Goal: Check status: Check status

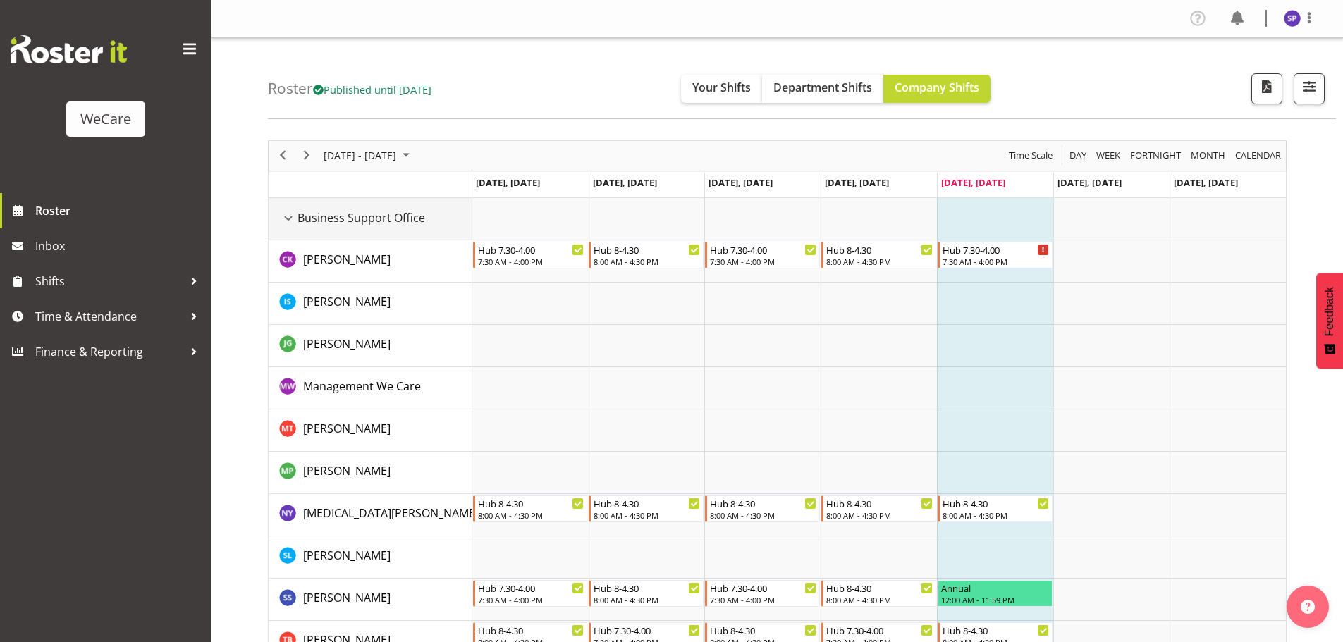
click at [287, 219] on div "Business Support Office resource" at bounding box center [288, 218] width 18 height 18
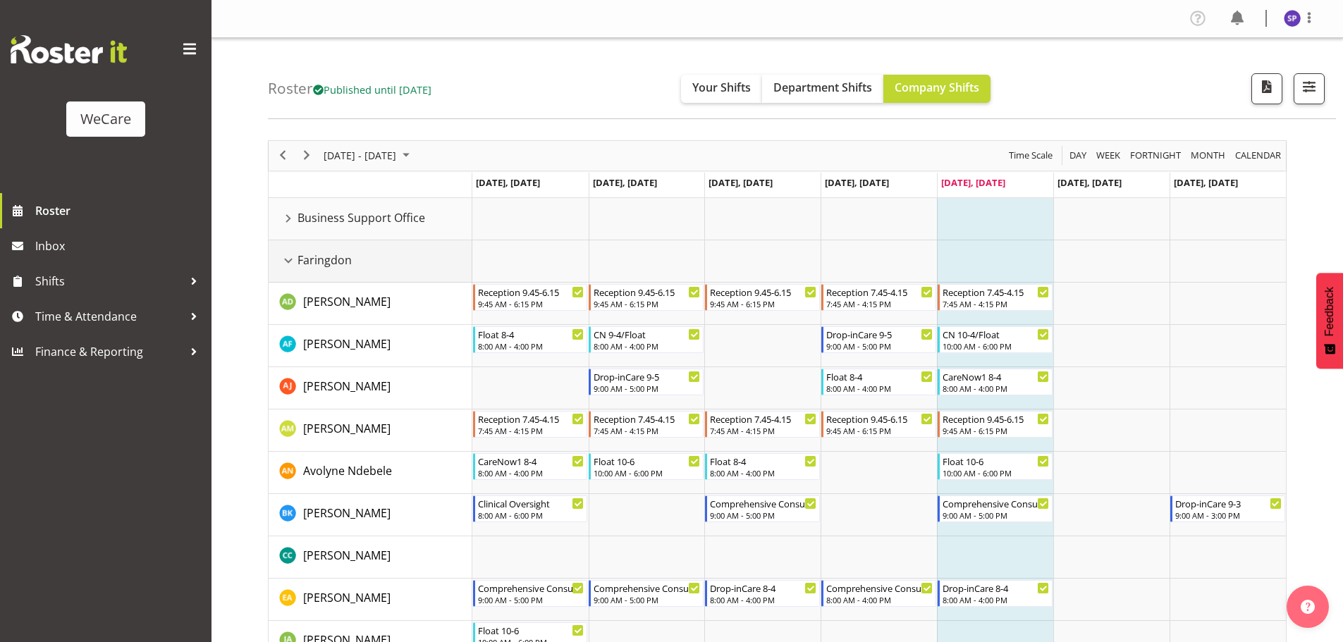
click at [283, 264] on div "Faringdon resource" at bounding box center [288, 261] width 18 height 18
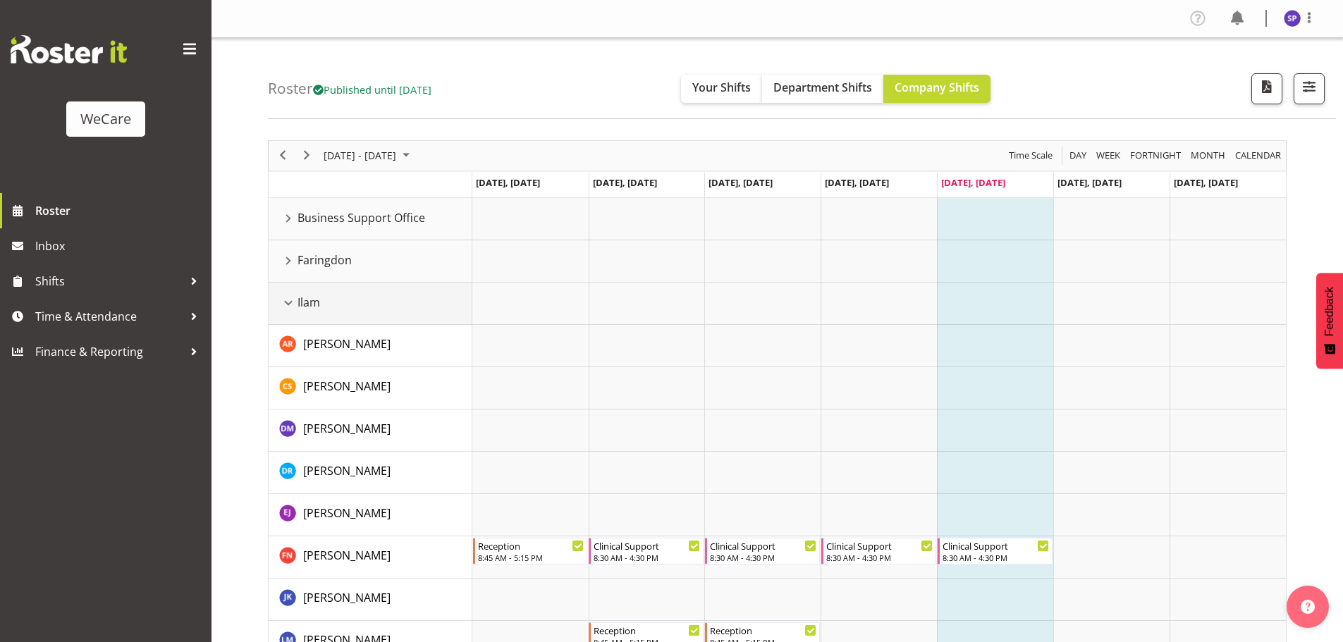
click at [288, 305] on div "Ilam resource" at bounding box center [288, 303] width 18 height 18
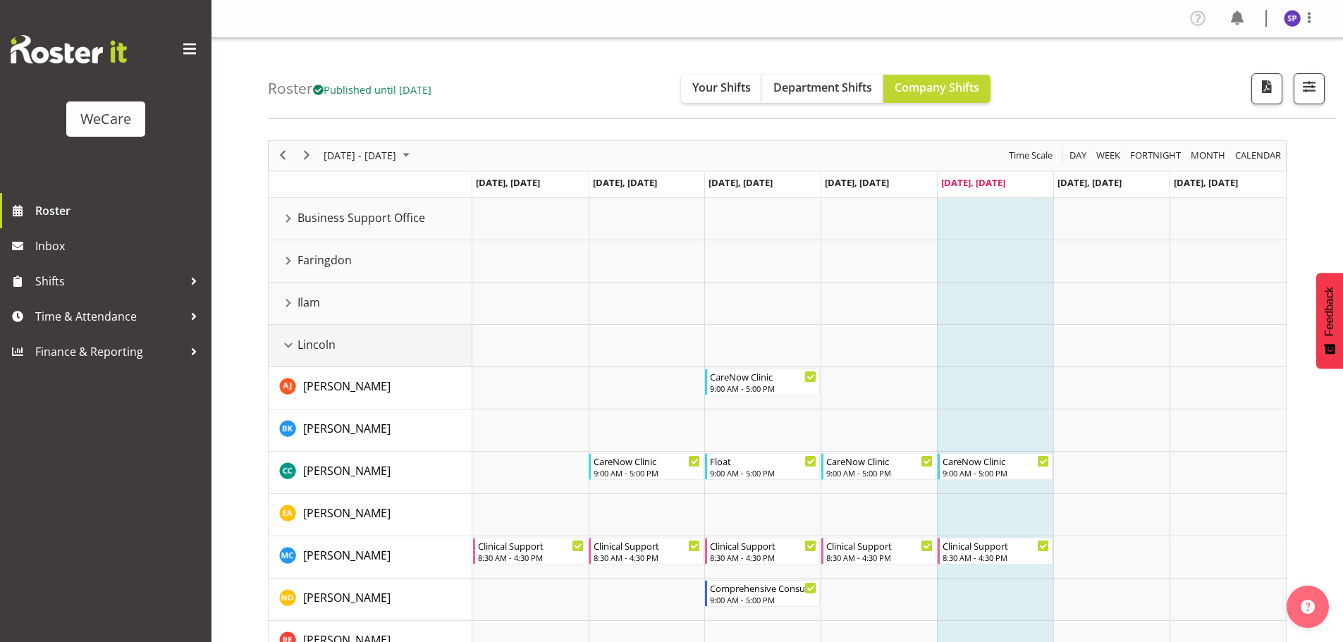
click at [291, 343] on div "Lincoln resource" at bounding box center [288, 345] width 18 height 18
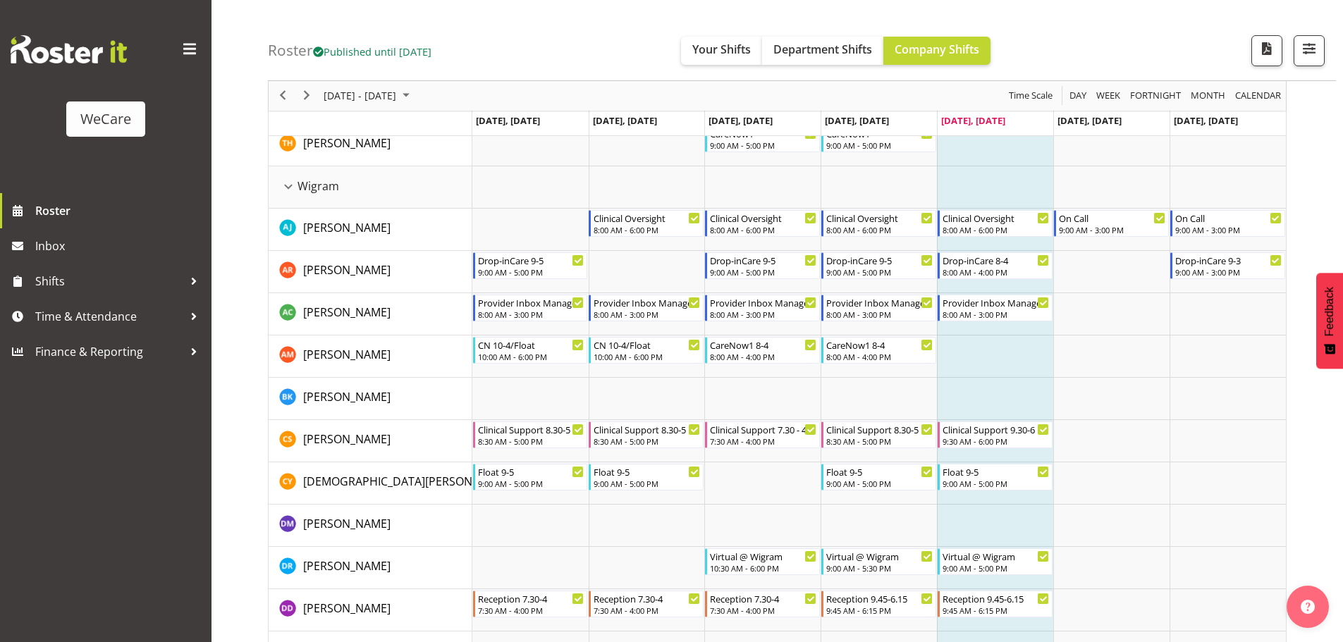
scroll to position [776, 0]
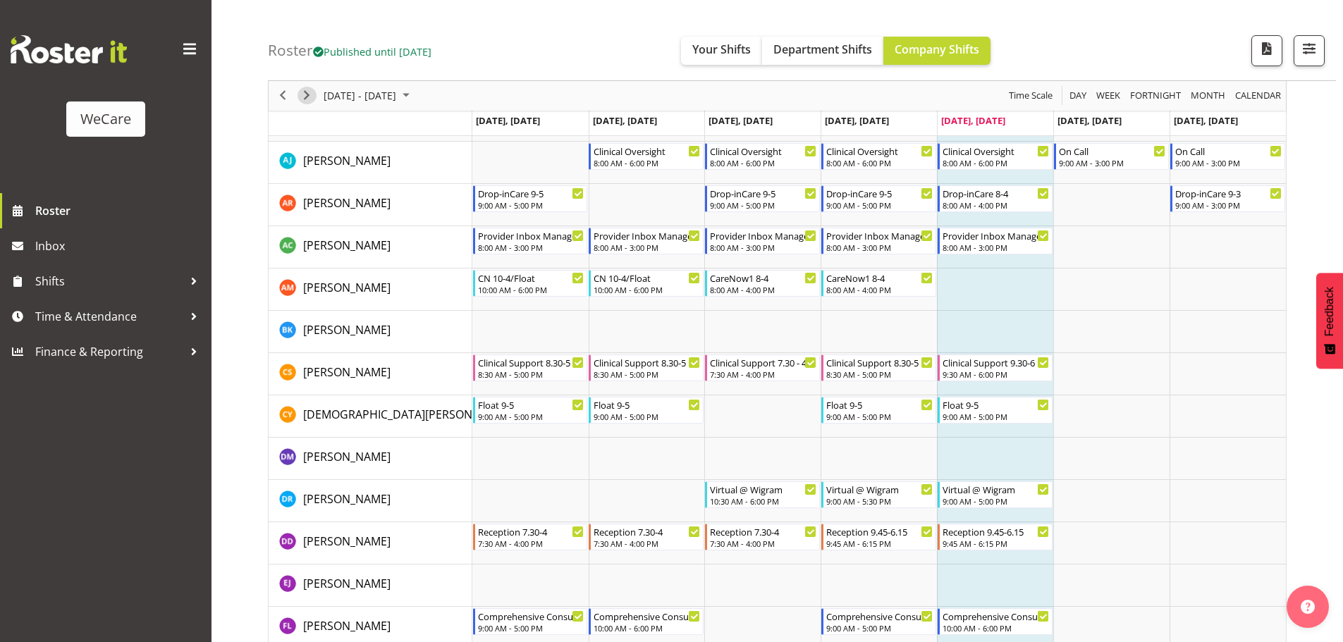
click at [313, 98] on span "Next" at bounding box center [306, 96] width 17 height 18
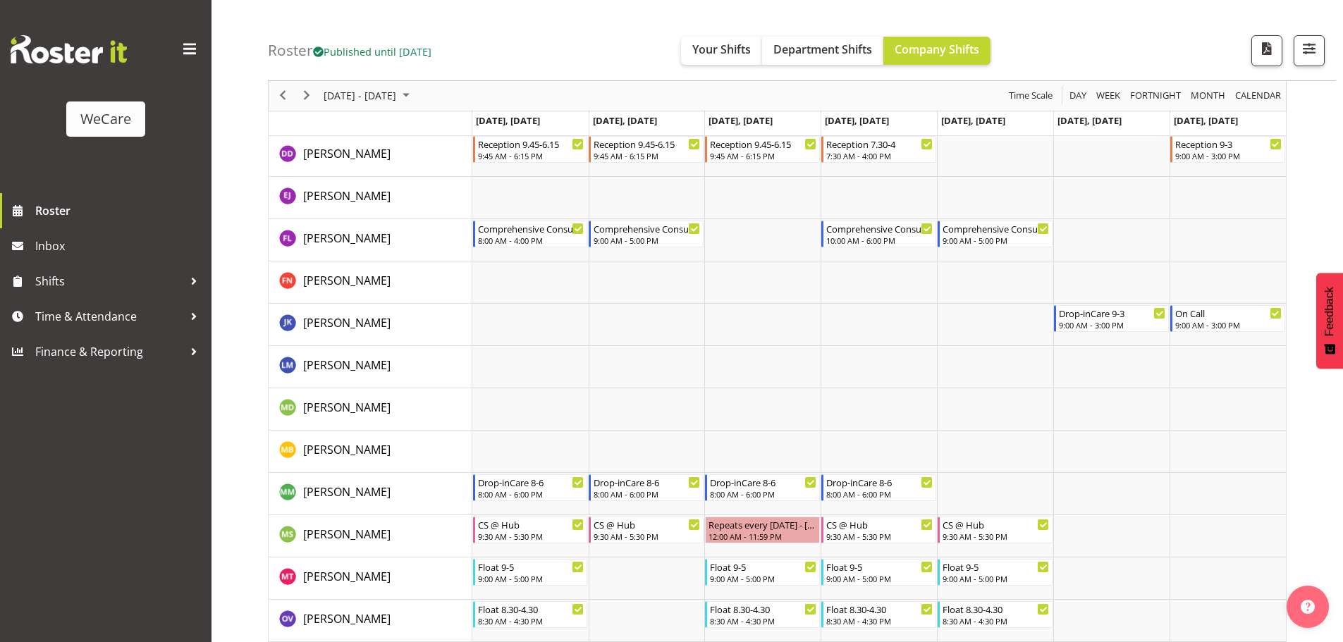
scroll to position [3808, 0]
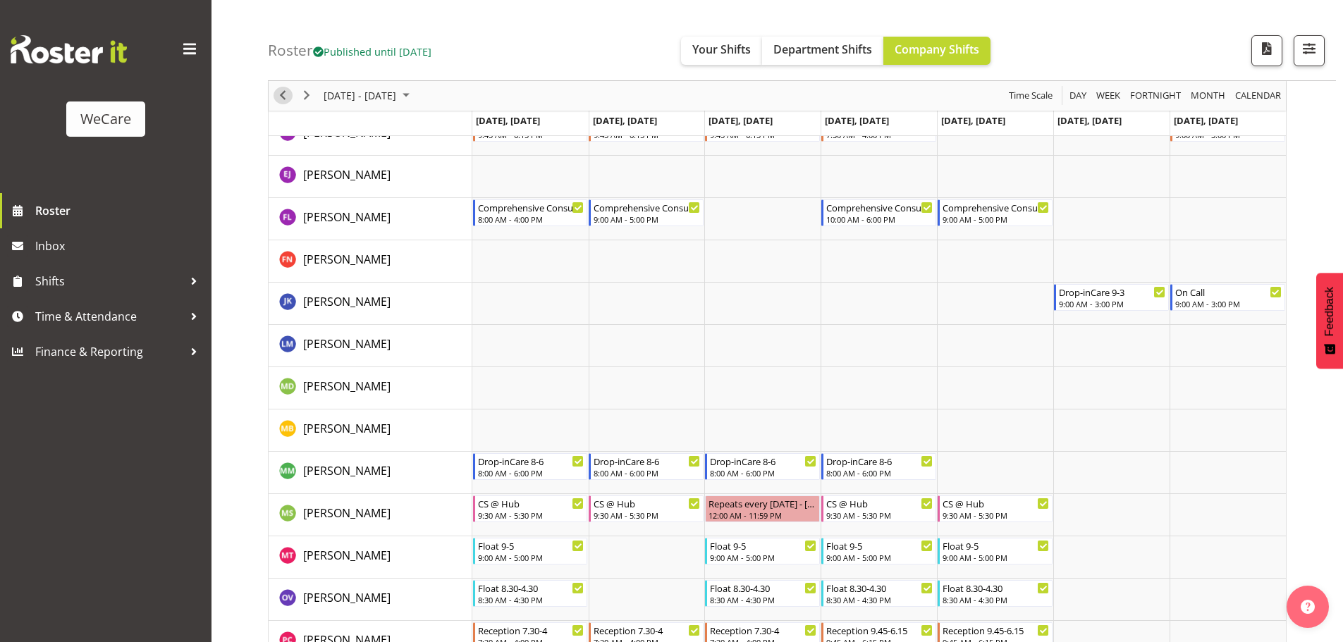
drag, startPoint x: 287, startPoint y: 94, endPoint x: 627, endPoint y: 312, distance: 403.4
click at [287, 94] on span "Previous" at bounding box center [282, 96] width 17 height 18
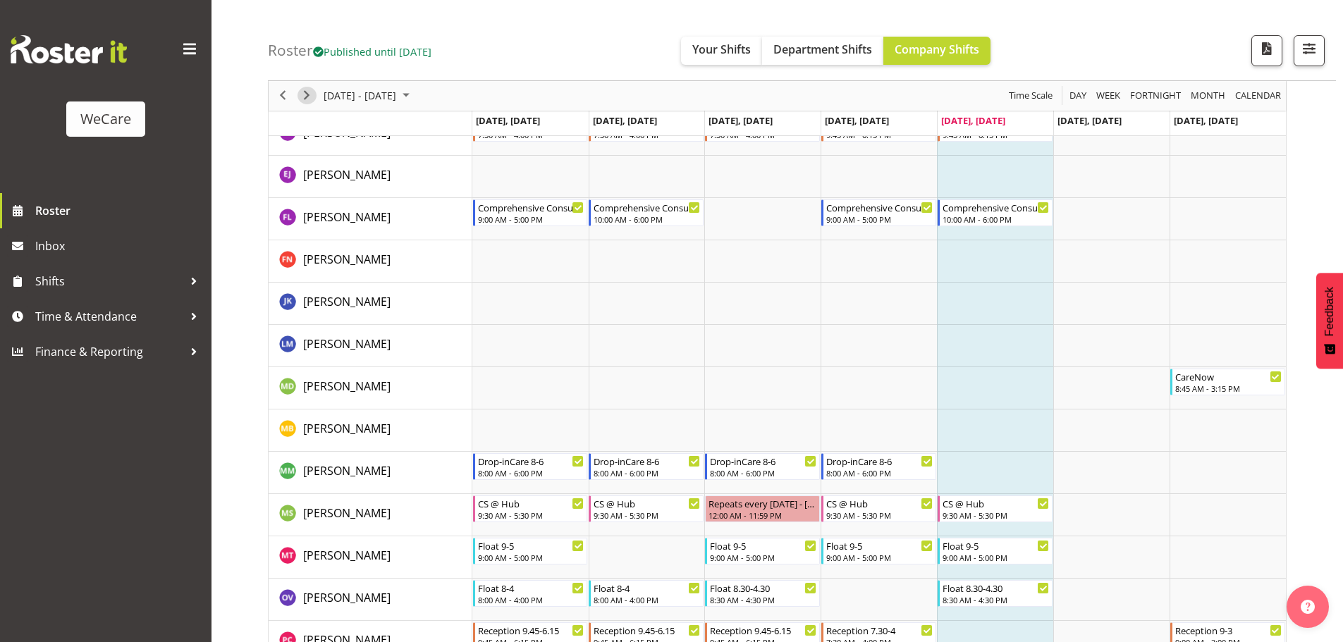
click at [310, 97] on span "Next" at bounding box center [306, 96] width 17 height 18
